Goal: Find specific page/section: Find specific page/section

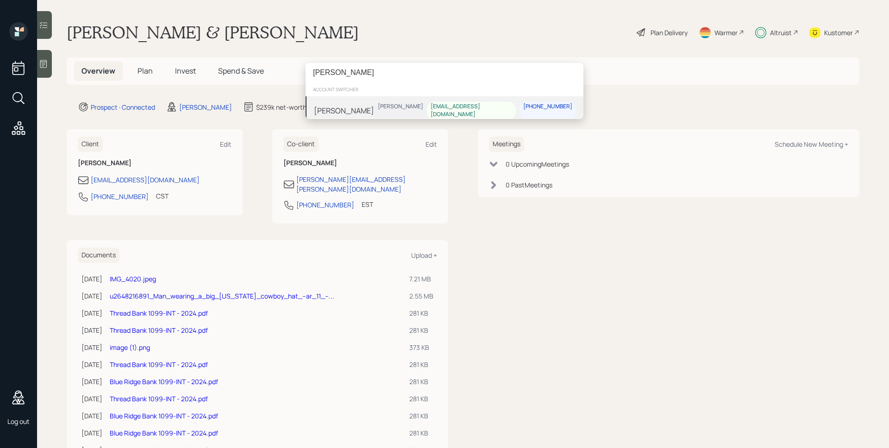
type input "ethan treadwell"
click at [371, 108] on div "Ethan Treadwell Jonah Coleman ethantreadwell@hotmail.com 580-335-1013" at bounding box center [445, 110] width 278 height 29
